Goal: Task Accomplishment & Management: Manage account settings

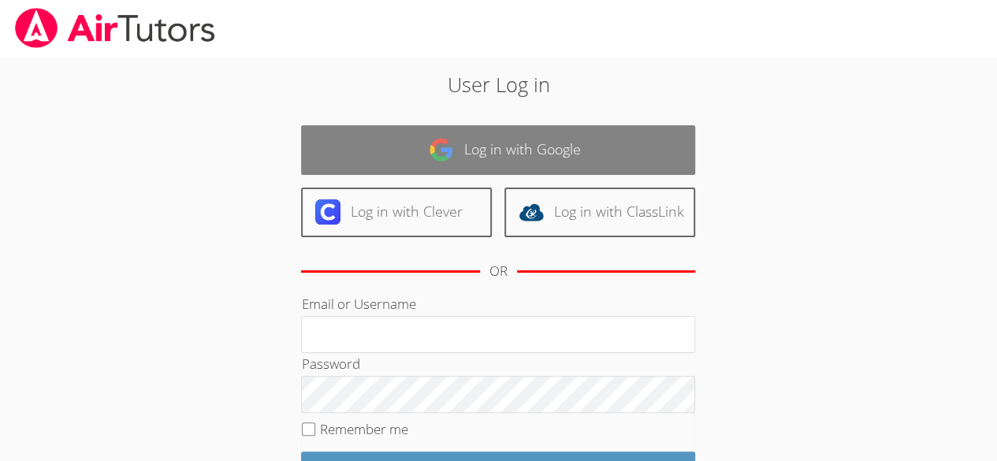
click at [470, 139] on link "Log in with Google" at bounding box center [498, 150] width 394 height 50
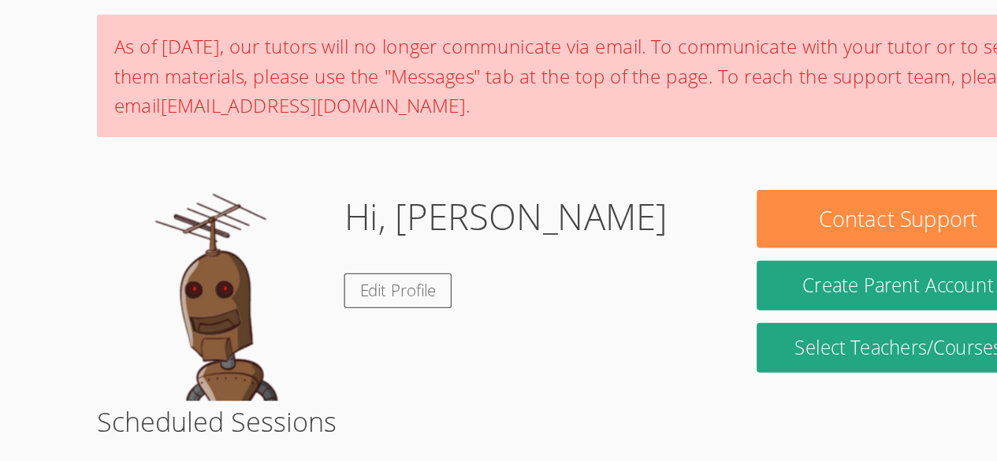
scroll to position [44, 0]
